Goal: Book appointment/travel/reservation

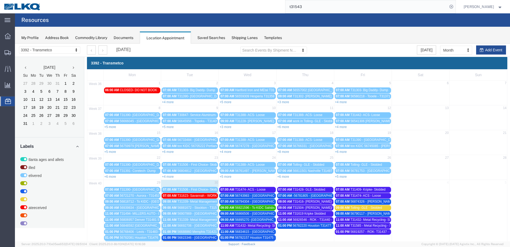
scroll to position [48, 0]
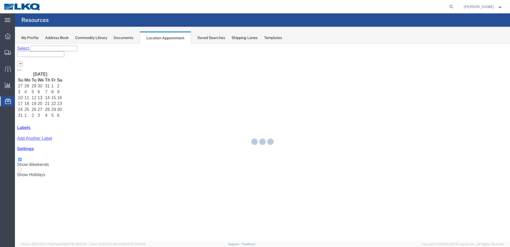
select select "28018"
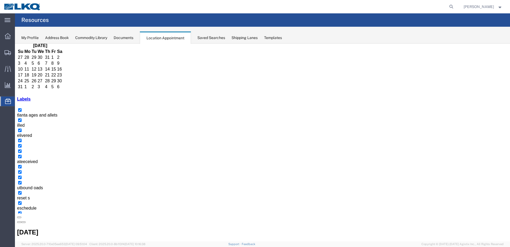
scroll to position [48, 0]
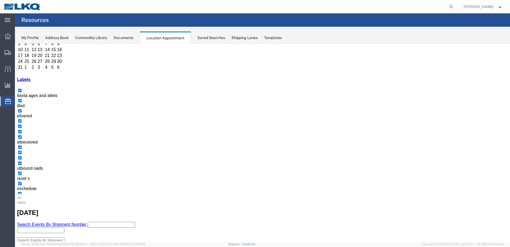
drag, startPoint x: 459, startPoint y: 7, endPoint x: 444, endPoint y: 11, distance: 15.4
click at [455, 6] on icon at bounding box center [451, 6] width 7 height 7
click at [412, 7] on input "search" at bounding box center [366, 6] width 162 height 13
paste input "56426897"
type input "56426897"
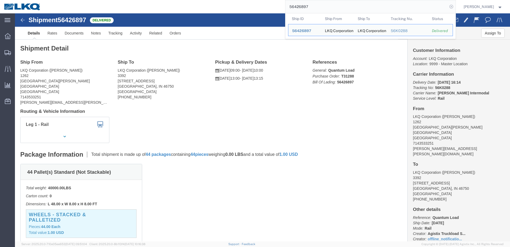
click at [455, 8] on icon at bounding box center [451, 6] width 7 height 7
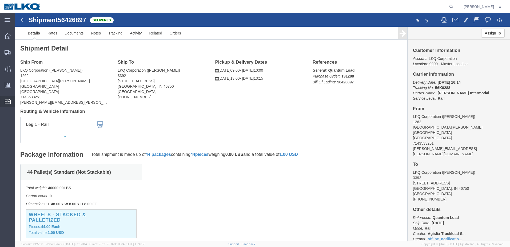
click at [7, 104] on icon at bounding box center [8, 100] width 6 height 5
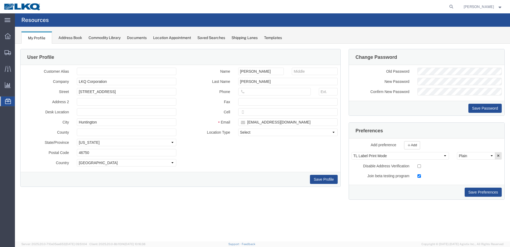
click at [181, 37] on div "Location Appointment" at bounding box center [172, 38] width 38 height 6
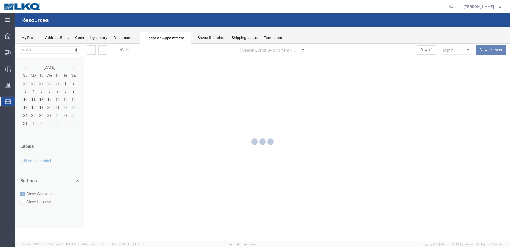
select select "28018"
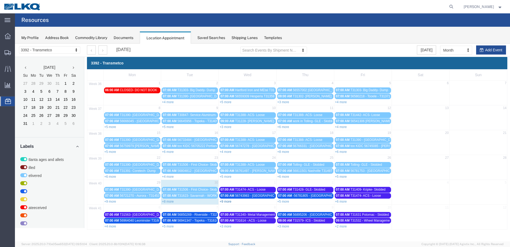
click at [228, 200] on link "+9 more" at bounding box center [226, 201] width 12 height 4
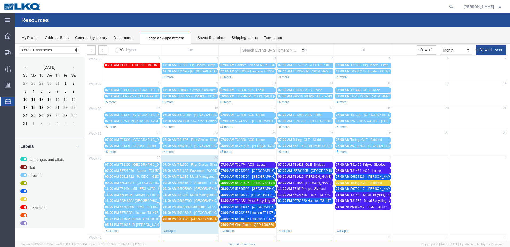
scroll to position [48, 0]
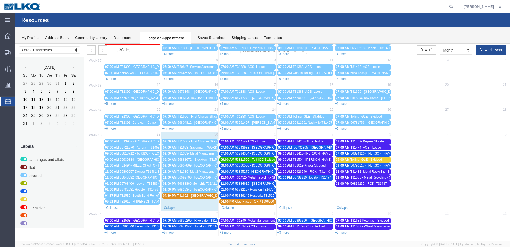
click at [101, 49] on td at bounding box center [95, 48] width 16 height 6
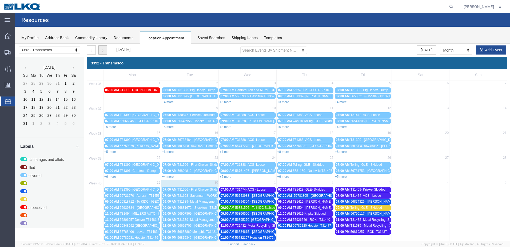
click at [106, 52] on button "button" at bounding box center [102, 49] width 9 height 9
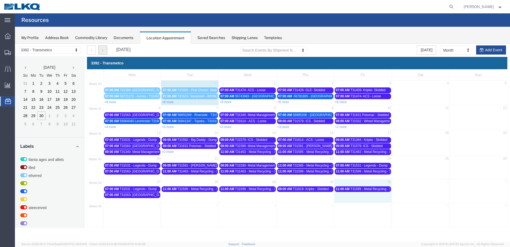
click at [382, 181] on td "31" at bounding box center [363, 182] width 58 height 7
select select "1"
select select
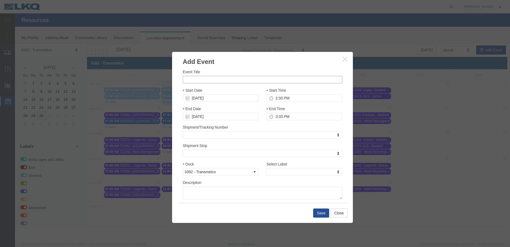
click at [233, 79] on input "Event Title" at bounding box center [263, 79] width 160 height 7
type input "t"
type input "T31630 - Miller - Dump"
click at [275, 98] on input "2:33 PM" at bounding box center [305, 97] width 76 height 7
type input "11:00 AM"
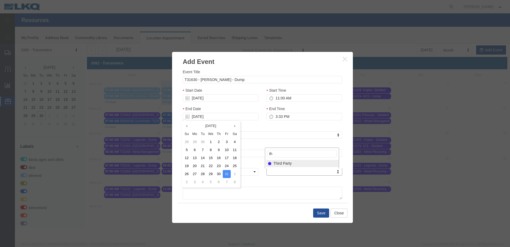
type input "th"
select select "23"
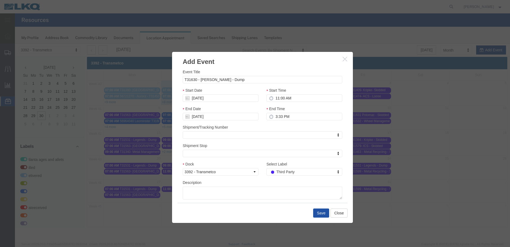
click at [323, 211] on button "Save" at bounding box center [321, 212] width 16 height 9
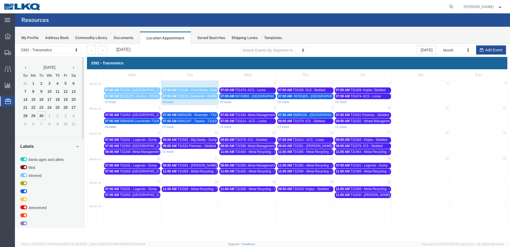
click at [109, 126] on link "+4 more" at bounding box center [110, 127] width 12 height 4
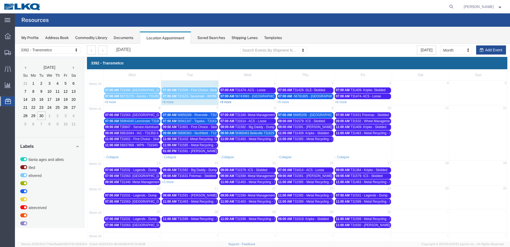
click at [229, 100] on link "+9 more" at bounding box center [226, 102] width 12 height 4
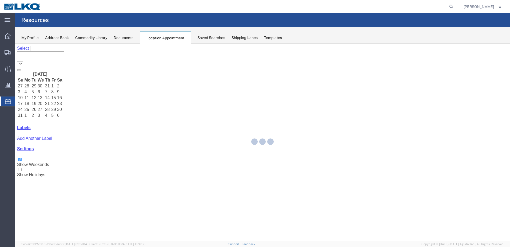
select select "28018"
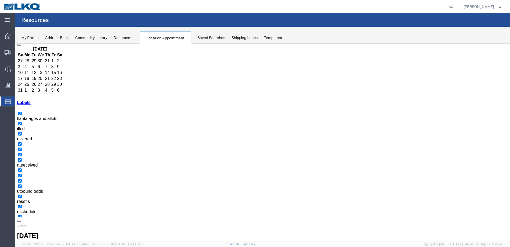
scroll to position [48, 0]
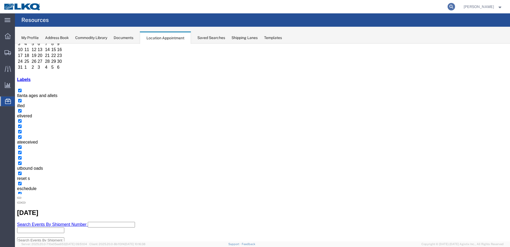
click at [455, 6] on icon at bounding box center [451, 6] width 7 height 7
click at [389, 9] on input "search" at bounding box center [366, 6] width 162 height 13
paste input "56821596"
type input "56821596"
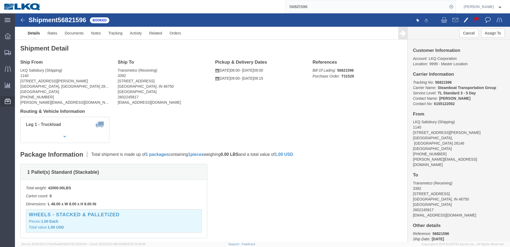
click at [9, 101] on icon at bounding box center [8, 100] width 6 height 5
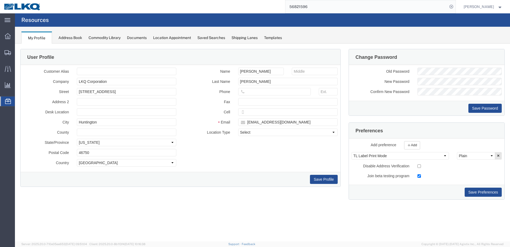
click at [177, 37] on div "Location Appointment" at bounding box center [172, 38] width 38 height 6
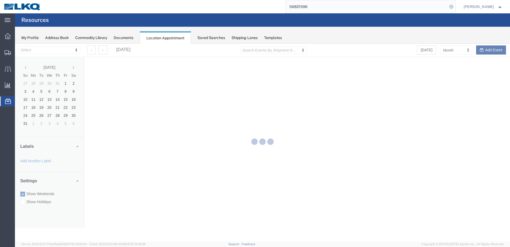
select select "28018"
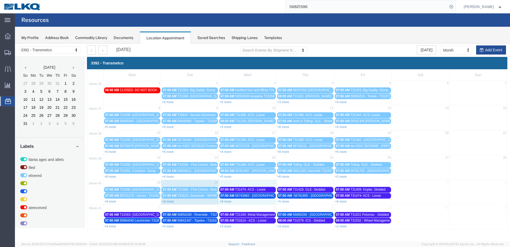
click at [228, 199] on div "+9 more" at bounding box center [247, 200] width 57 height 5
select select "1"
select select
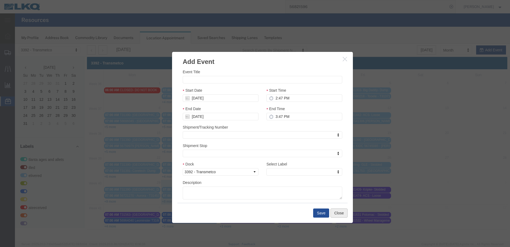
click at [344, 214] on button "Close" at bounding box center [339, 212] width 17 height 9
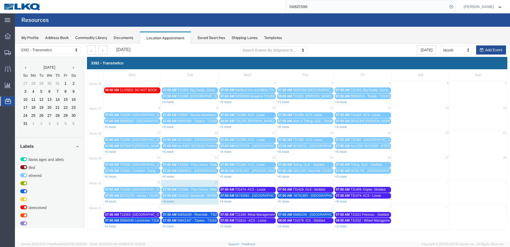
click at [229, 200] on link "+9 more" at bounding box center [226, 201] width 12 height 4
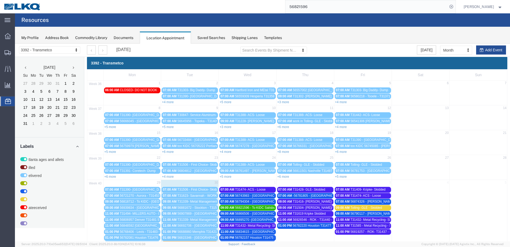
click at [265, 208] on span "56821596 - To KIDC Salisbury - T31529 - Palletized" at bounding box center [271, 207] width 73 height 4
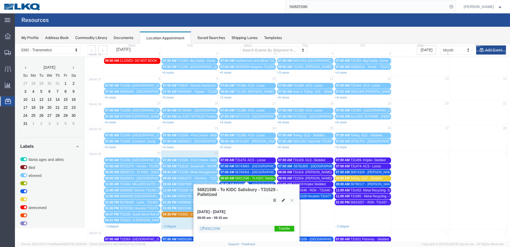
scroll to position [48, 0]
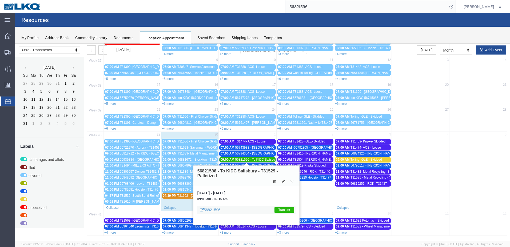
click at [292, 183] on button at bounding box center [291, 181] width 7 height 5
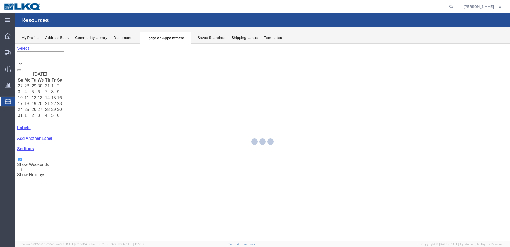
select select "28018"
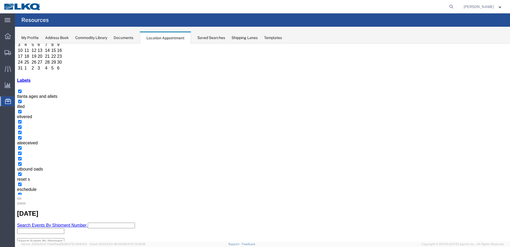
scroll to position [48, 0]
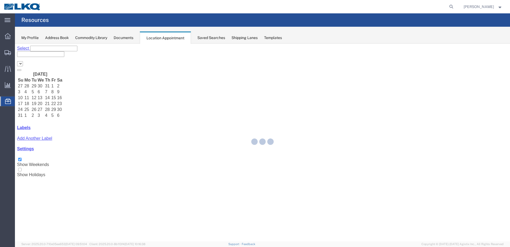
select select "28018"
